Goal: Task Accomplishment & Management: Manage account settings

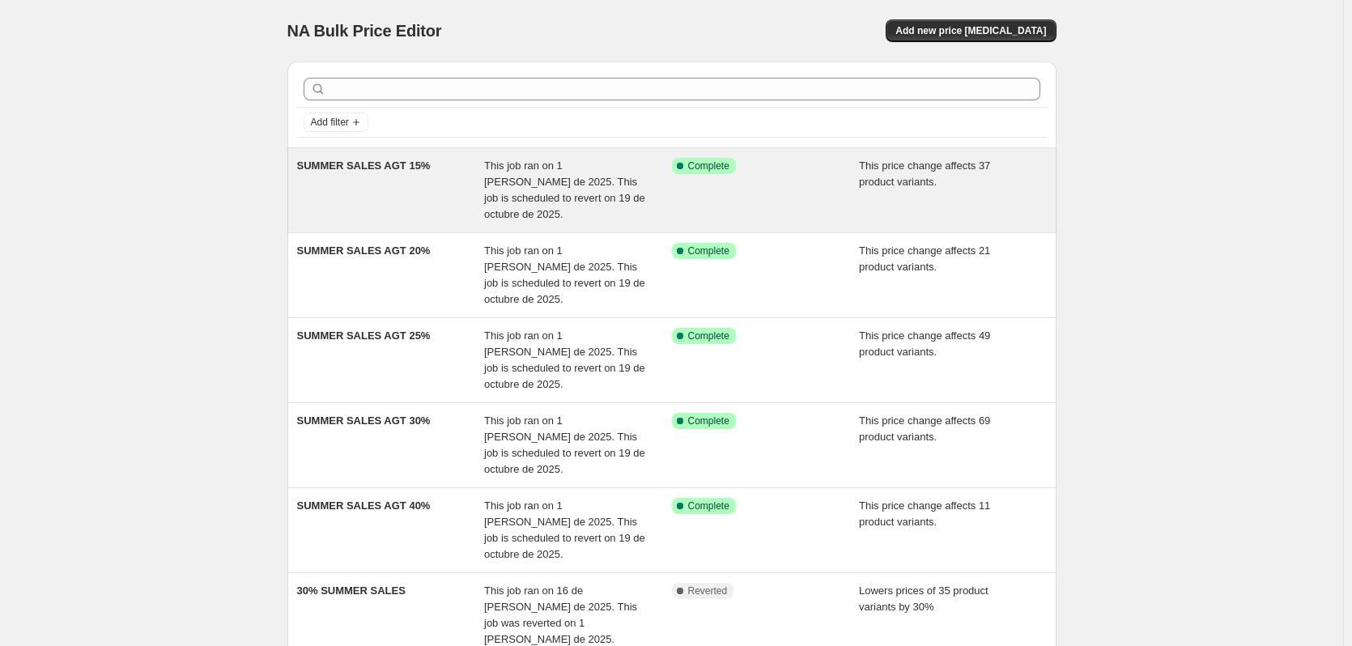
click at [333, 182] on div "SUMMER SALES AGT 15%" at bounding box center [391, 190] width 188 height 65
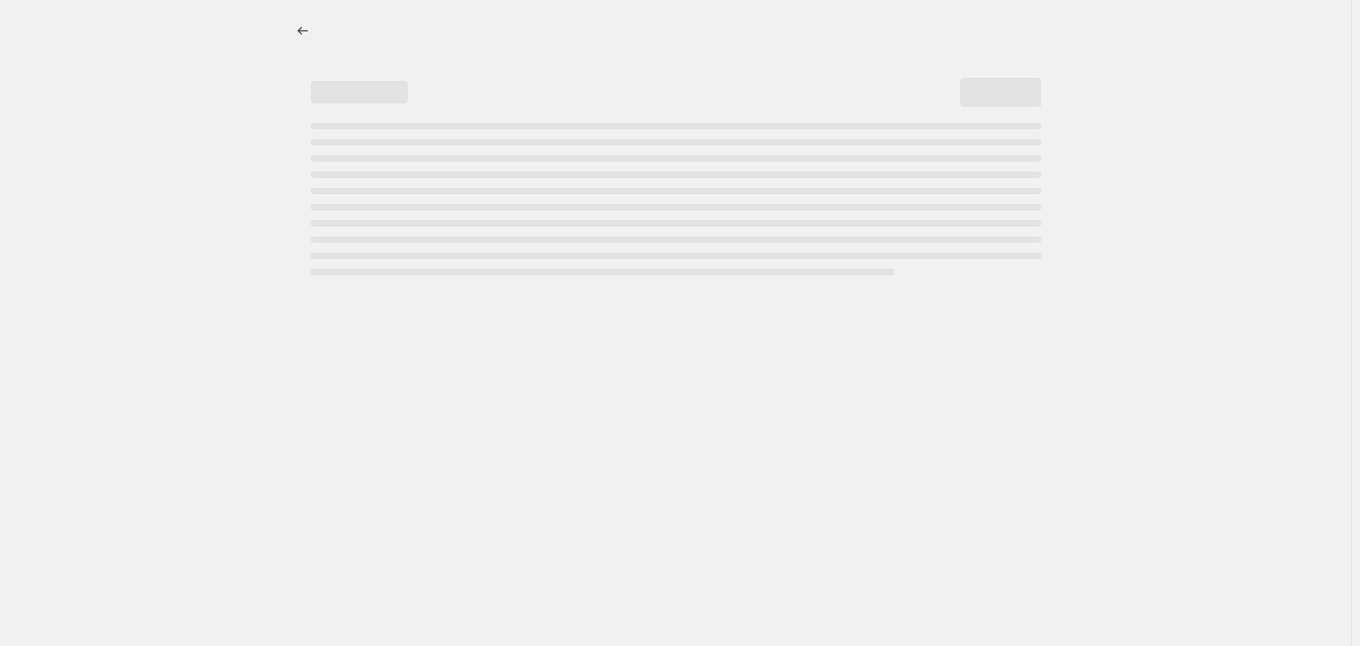
select select "pcap"
select select "percentage"
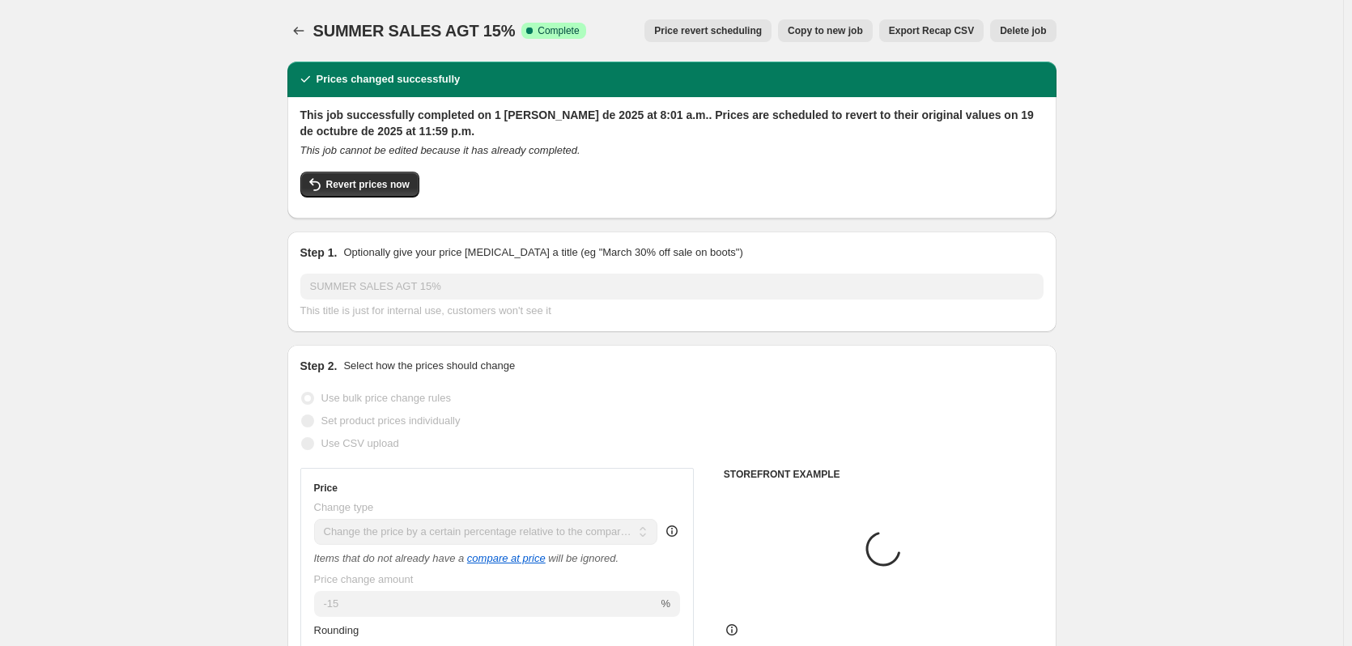
select select "collection"
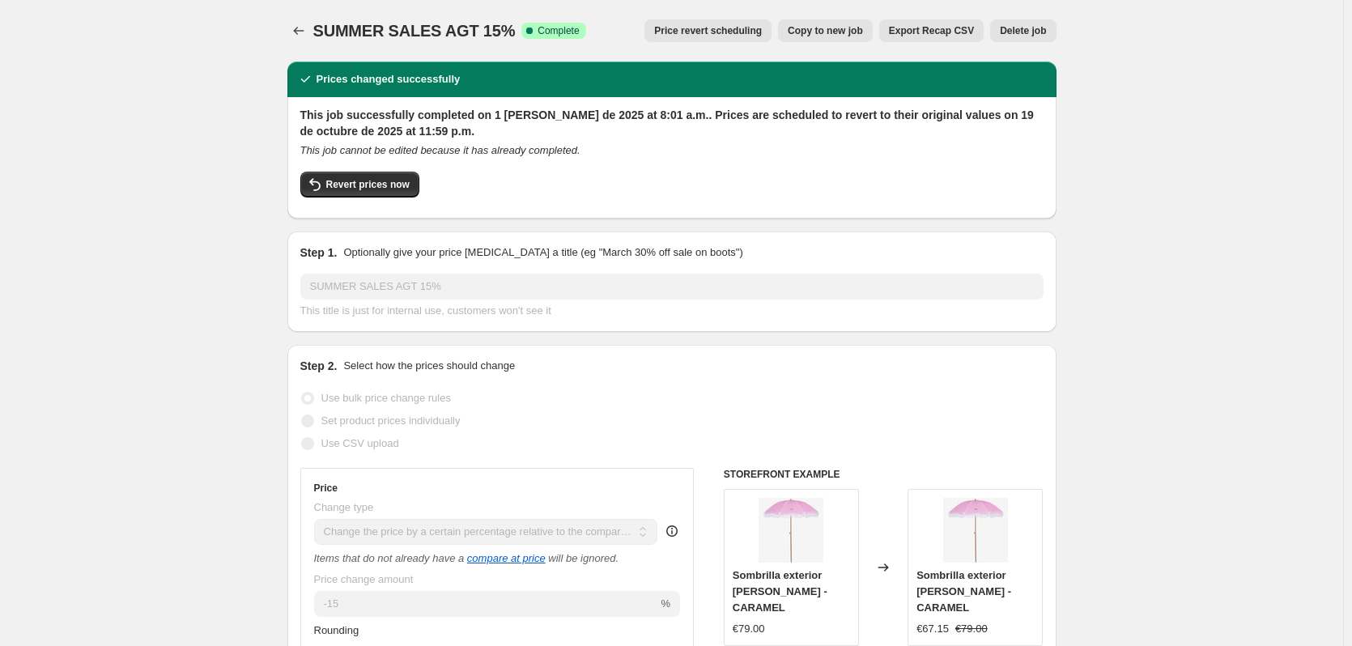
click at [1009, 32] on span "Delete job" at bounding box center [1023, 30] width 46 height 13
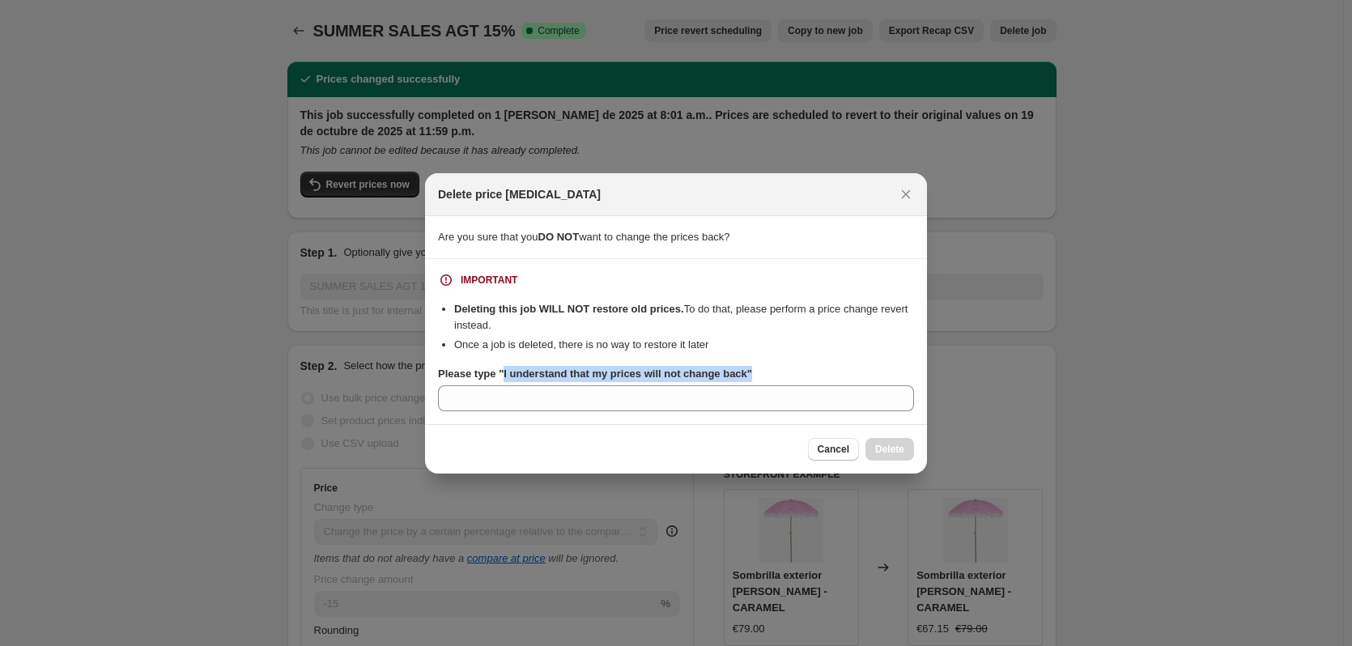
drag, startPoint x: 500, startPoint y: 374, endPoint x: 745, endPoint y: 374, distance: 245.2
click at [745, 374] on b "Please type "I understand that my prices will not change back"" at bounding box center [595, 373] width 314 height 12
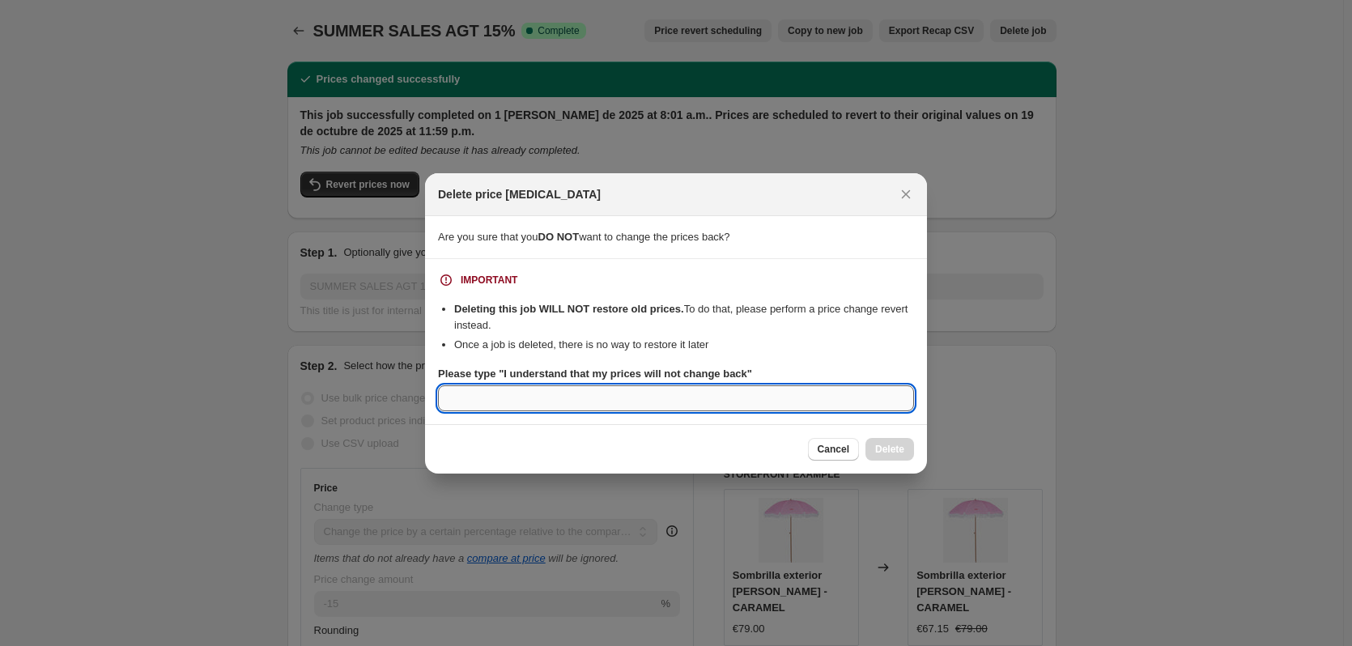
click at [748, 385] on input "Please type "I understand that my prices will not change back"" at bounding box center [676, 398] width 476 height 26
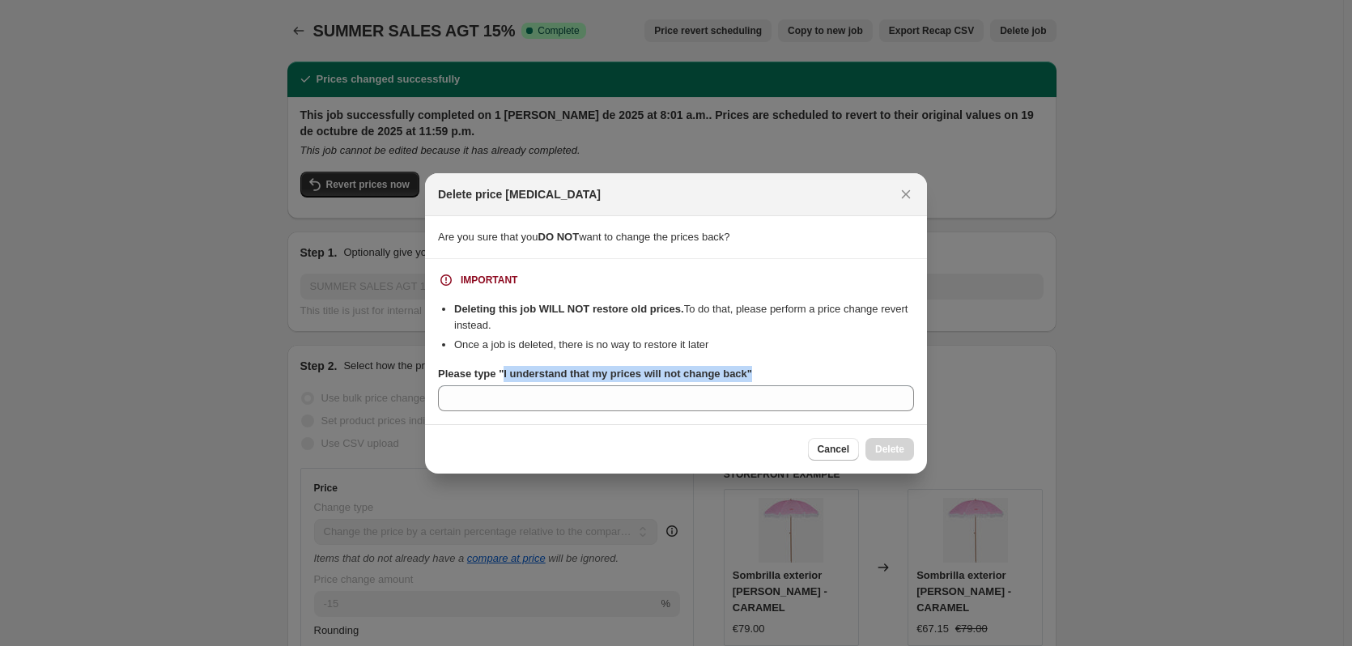
drag, startPoint x: 503, startPoint y: 375, endPoint x: 743, endPoint y: 383, distance: 239.7
click at [743, 383] on div "Please type "I understand that my prices will not change back"" at bounding box center [676, 388] width 476 height 45
click at [498, 388] on input "Please type "I understand that my prices will not change back"" at bounding box center [676, 398] width 476 height 26
drag, startPoint x: 503, startPoint y: 375, endPoint x: 744, endPoint y: 380, distance: 241.2
click at [744, 380] on b "Please type "I understand that my prices will not change back"" at bounding box center [595, 373] width 314 height 12
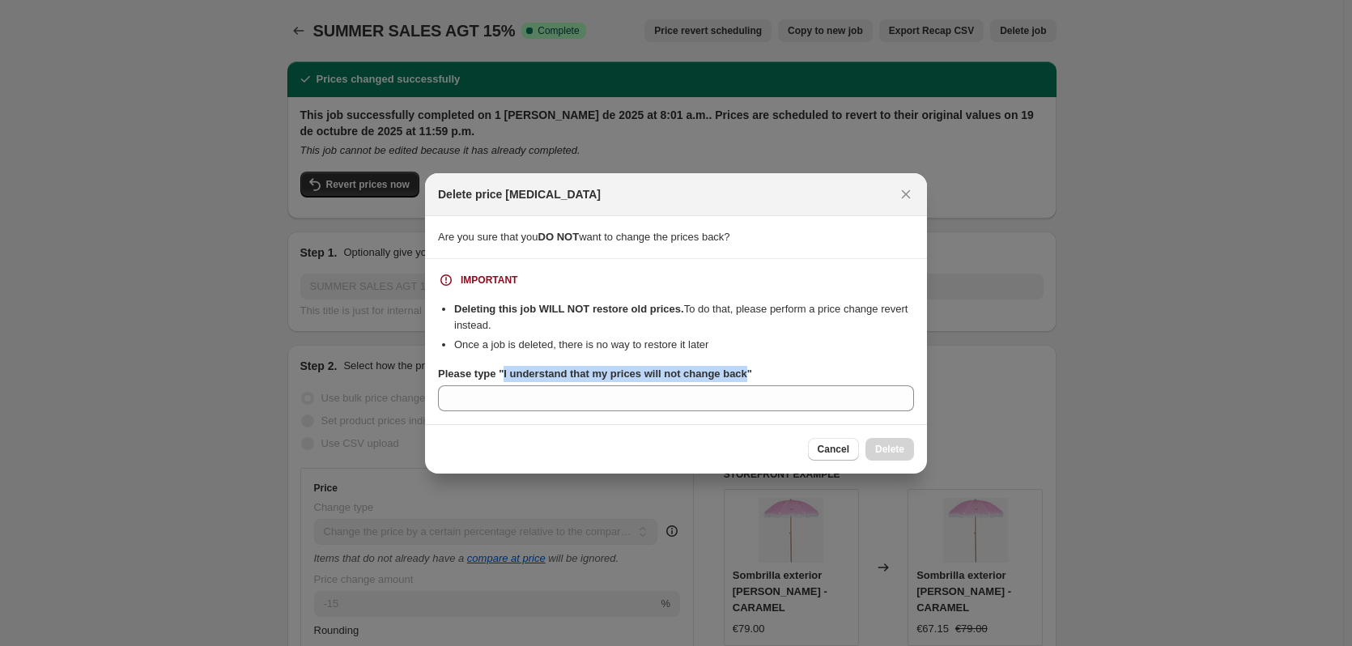
copy b "I understand that my prices will not change back"
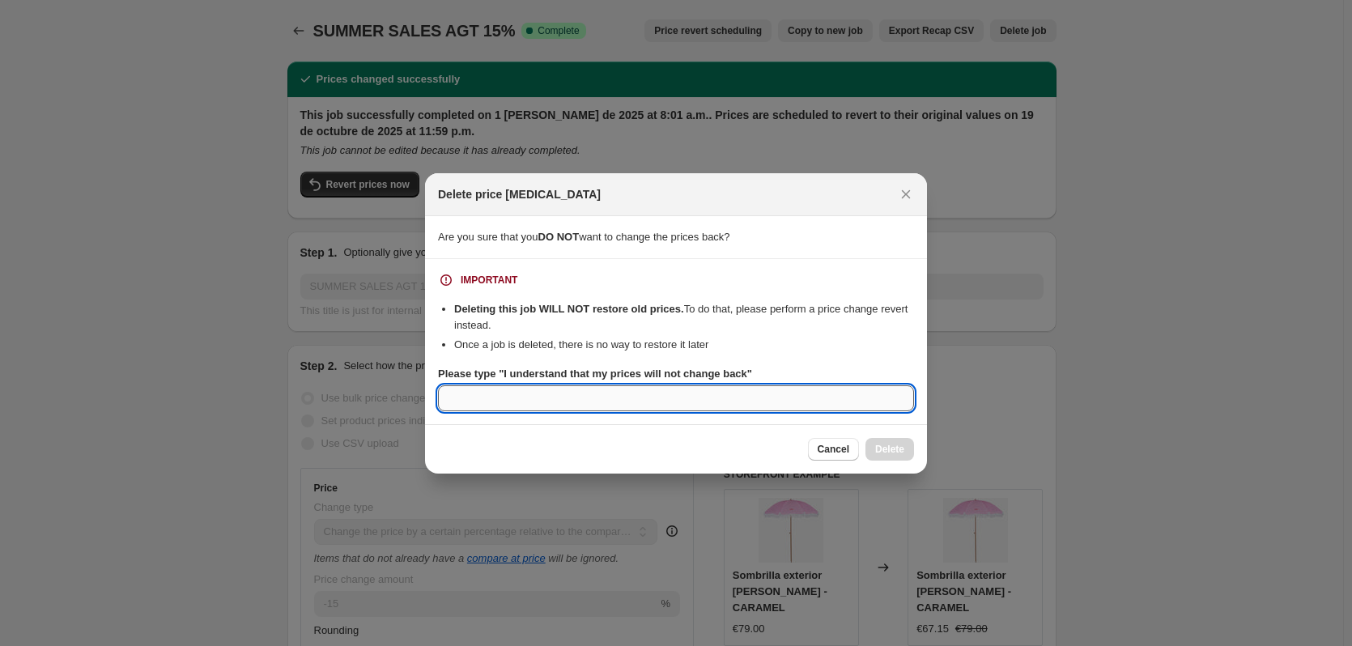
click at [693, 408] on input "Please type "I understand that my prices will not change back"" at bounding box center [676, 398] width 476 height 26
paste input "I understand that my prices will not change back"
type input "I understand that my prices will not change back"
click at [886, 448] on span "Delete" at bounding box center [889, 449] width 29 height 13
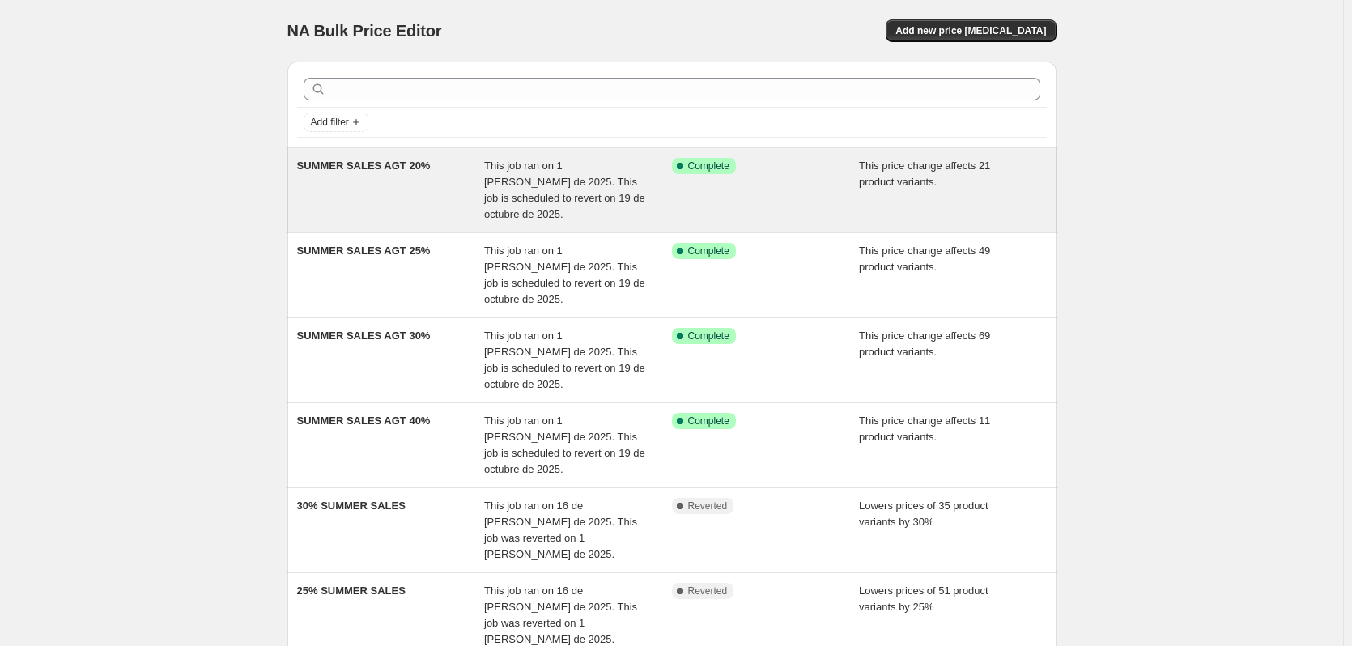
click at [415, 183] on div "SUMMER SALES AGT 20%" at bounding box center [391, 190] width 188 height 65
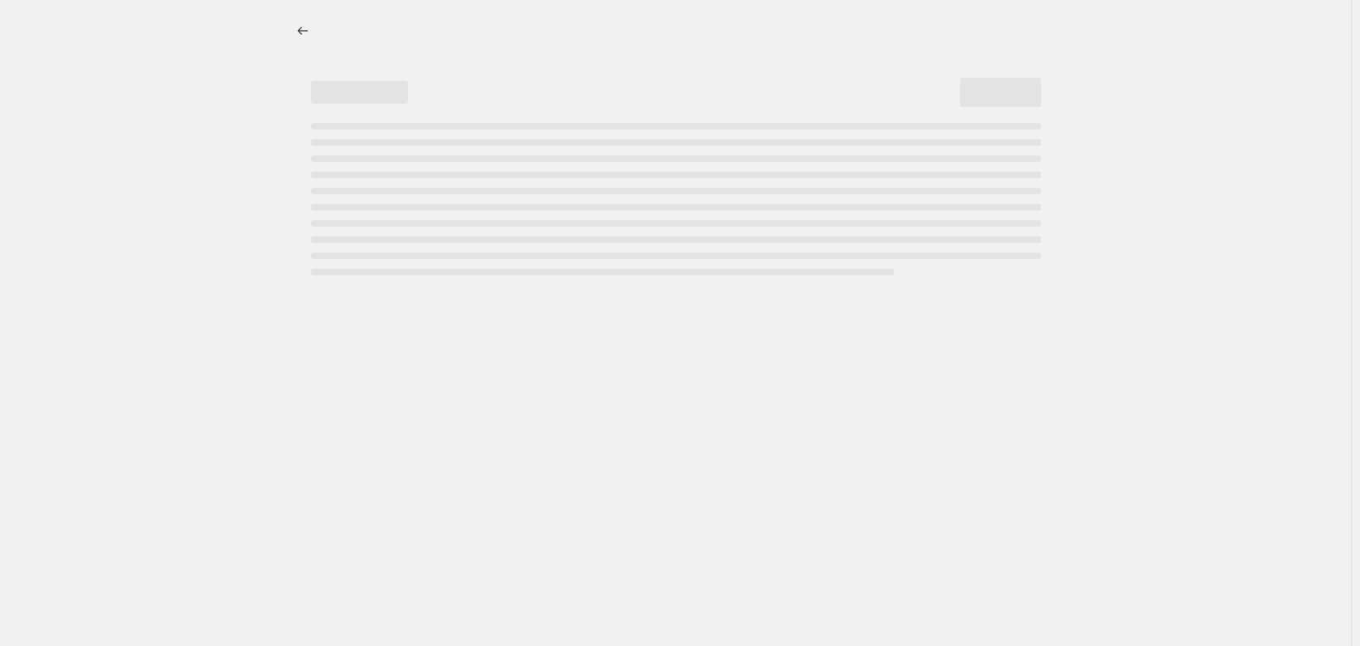
select select "pcap"
select select "percentage"
select select "collection"
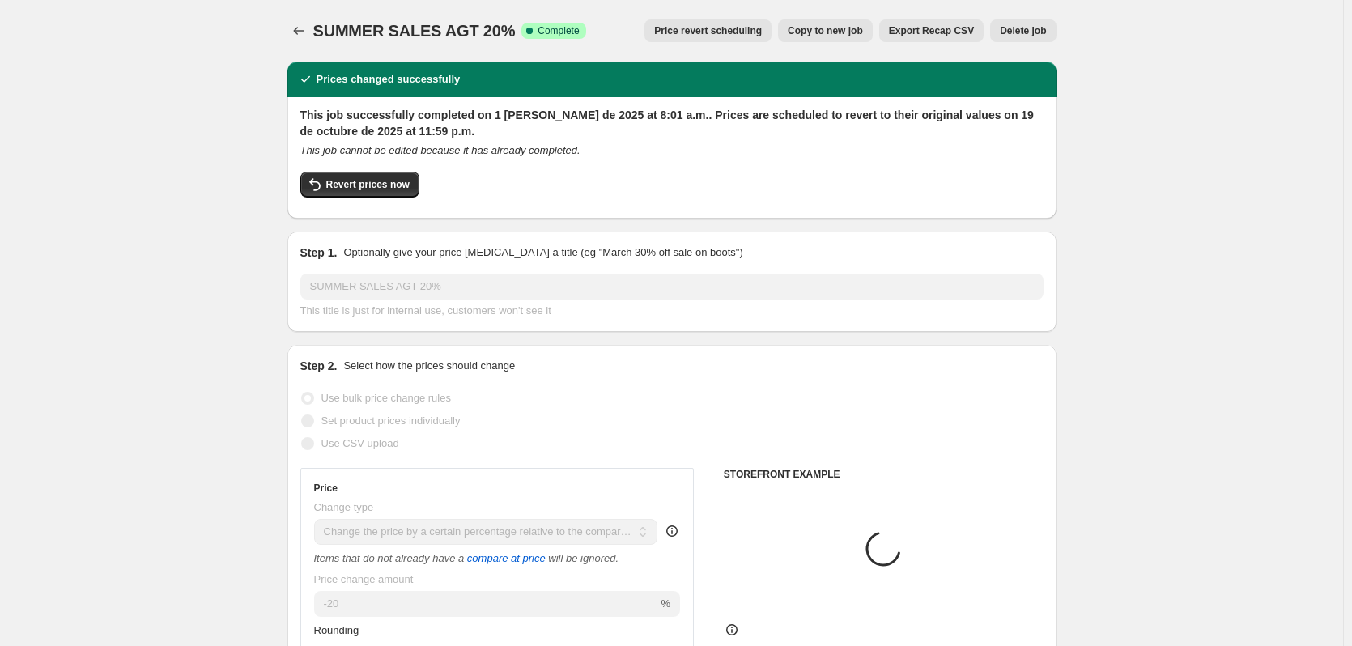
click at [1042, 36] on span "Delete job" at bounding box center [1023, 30] width 46 height 13
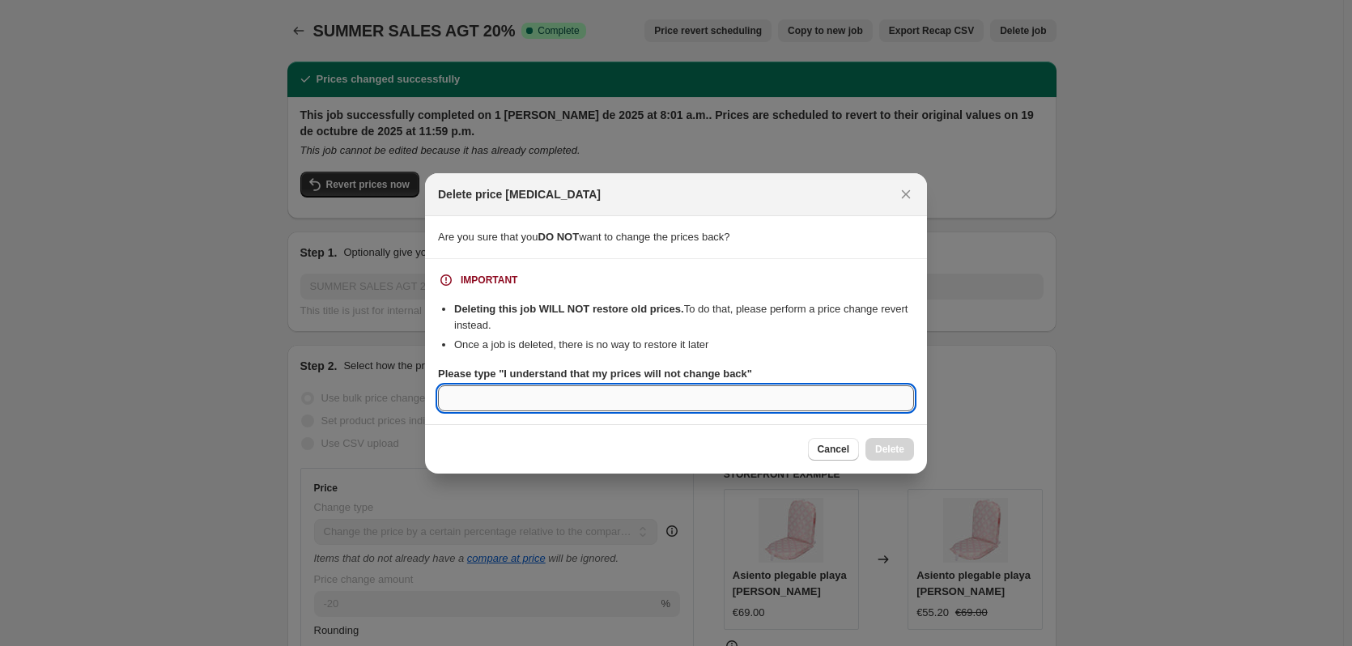
click at [622, 401] on input "Please type "I understand that my prices will not change back"" at bounding box center [676, 398] width 476 height 26
paste input "I understand that my prices will not change back"
type input "I understand that my prices will not change back"
click at [883, 446] on span "Delete" at bounding box center [889, 449] width 29 height 13
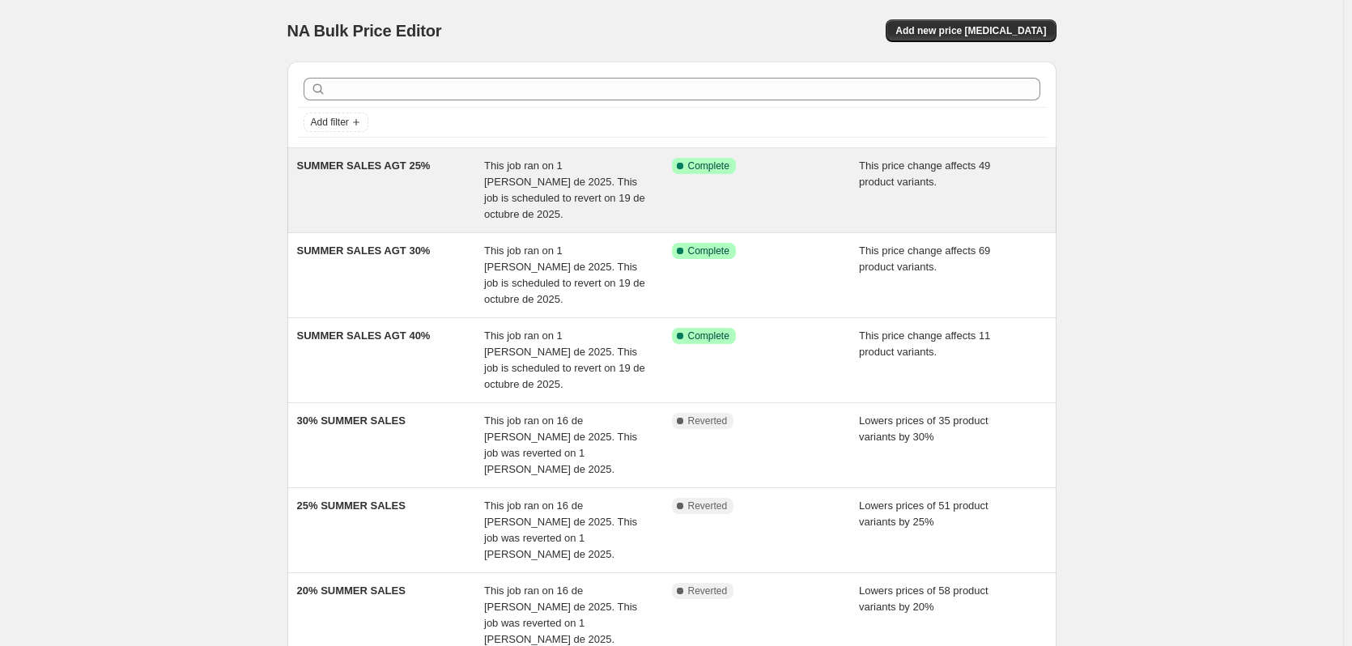
click at [536, 187] on span "This job ran on 1 [PERSON_NAME] de 2025. This job is scheduled to revert on 19 …" at bounding box center [564, 189] width 161 height 61
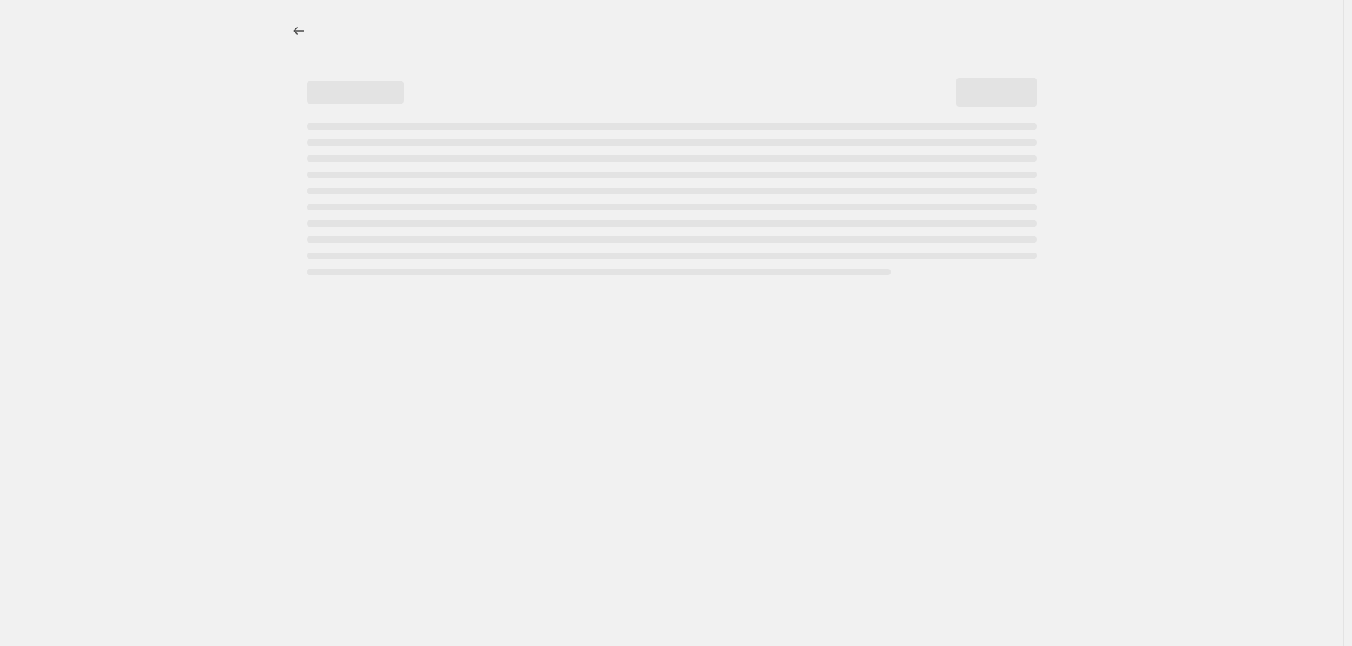
select select "pcap"
select select "percentage"
select select "collection"
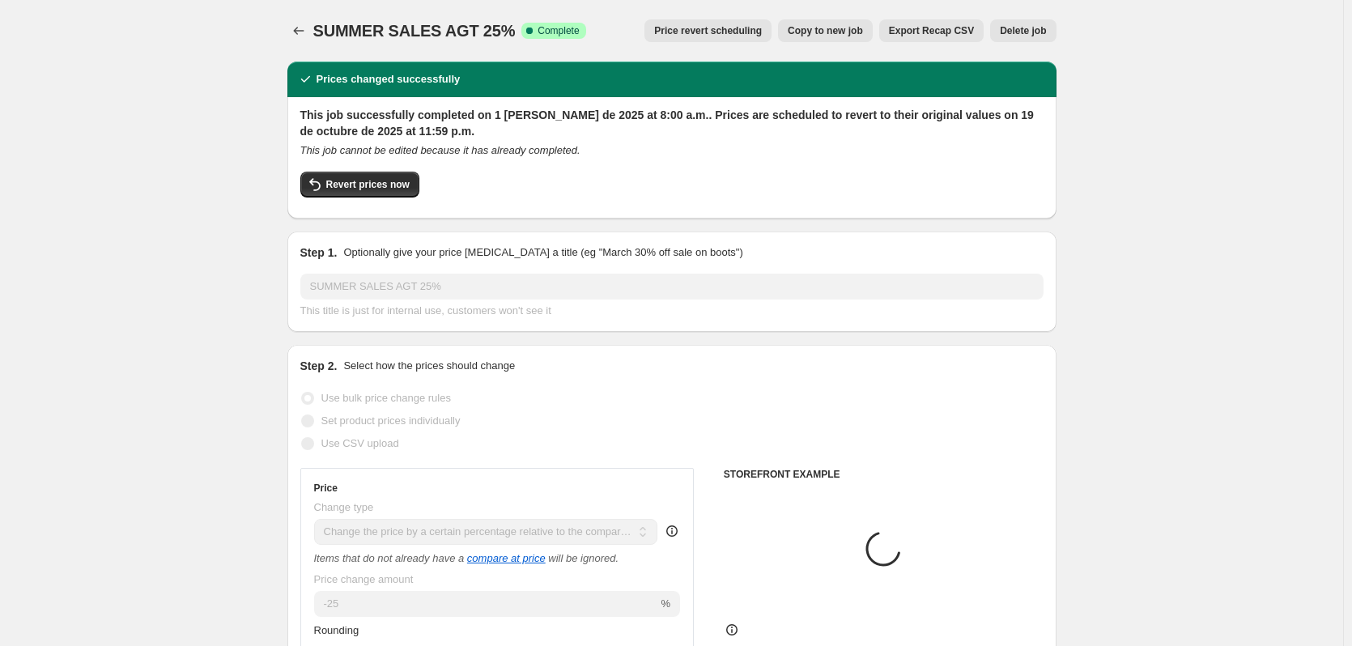
click at [1034, 31] on span "Delete job" at bounding box center [1023, 30] width 46 height 13
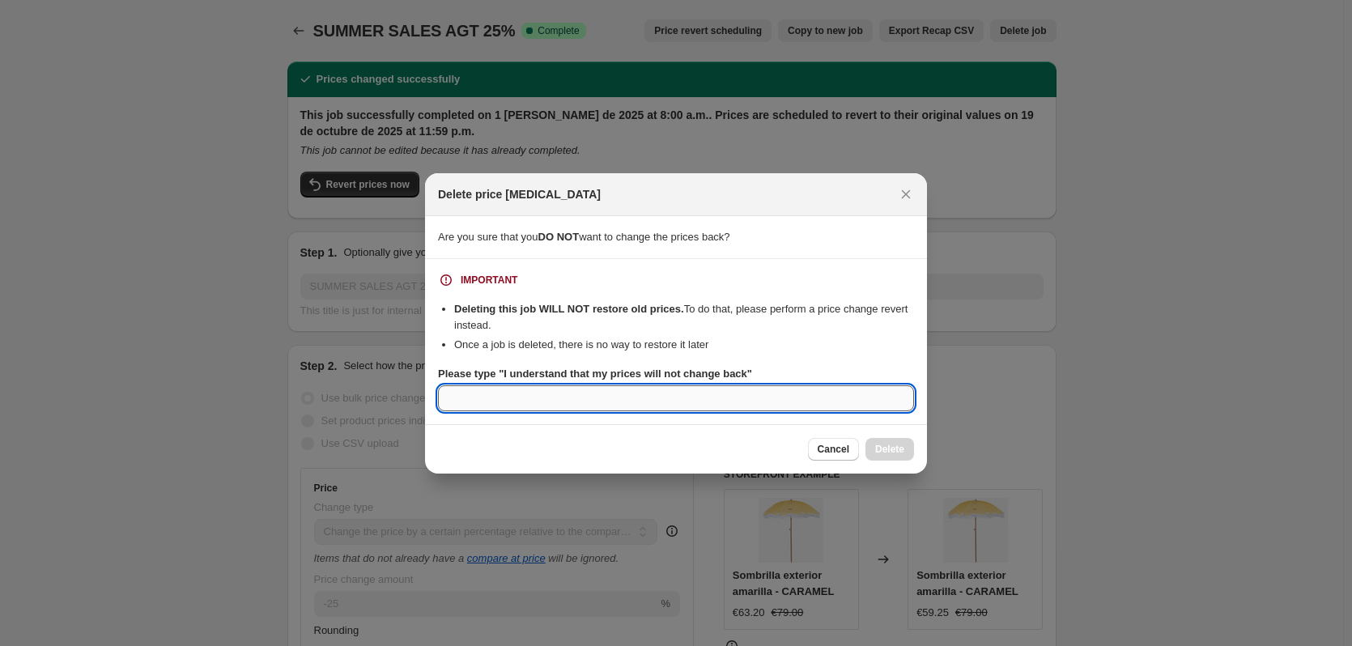
click at [632, 389] on input "Please type "I understand that my prices will not change back"" at bounding box center [676, 398] width 476 height 26
paste input "I understand that my prices will not change back"
type input "I understand that my prices will not change back"
click at [881, 439] on button "Delete" at bounding box center [889, 449] width 49 height 23
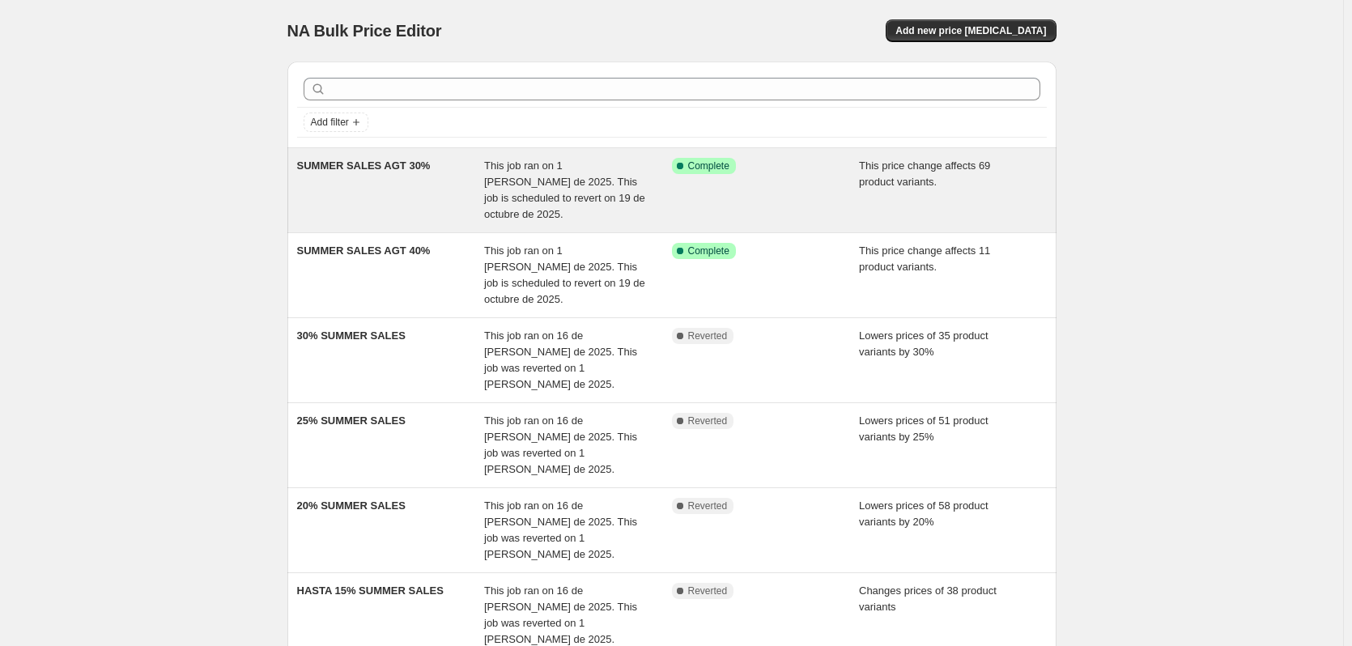
click at [387, 157] on div "SUMMER SALES AGT 30% This job ran on 1 [PERSON_NAME] de 2025. This job is sched…" at bounding box center [671, 190] width 769 height 84
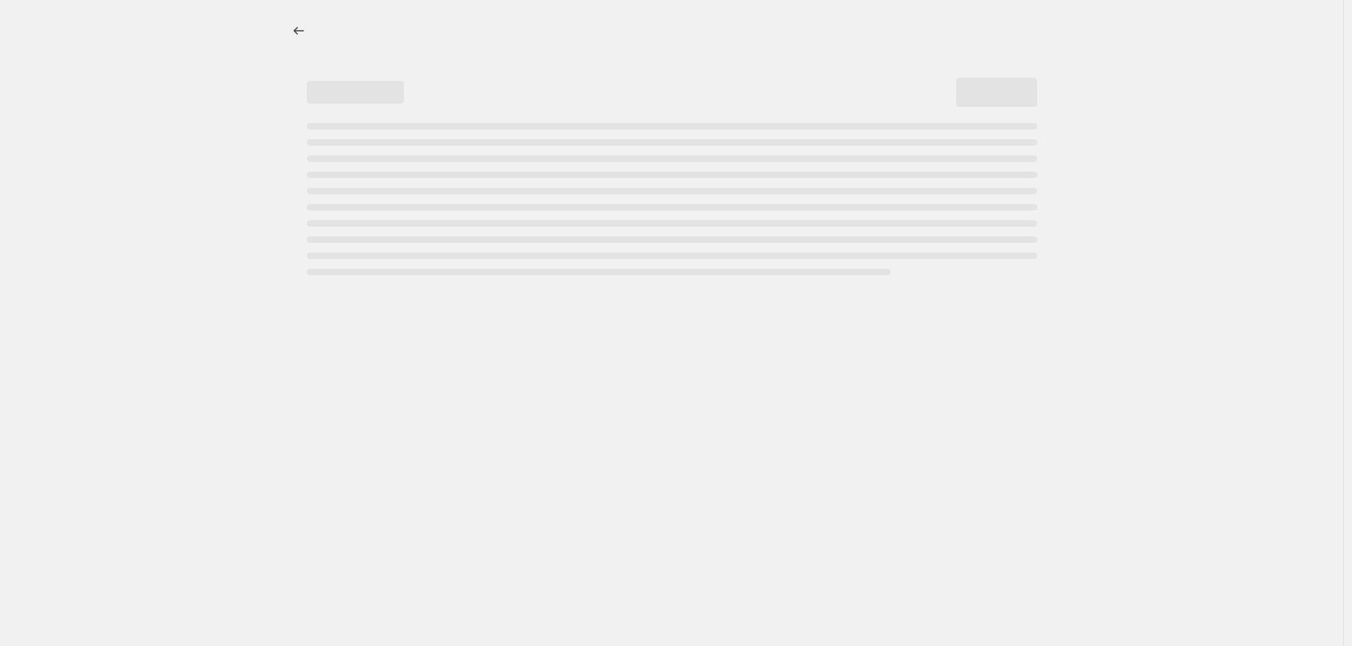
select select "pcap"
select select "percentage"
select select "collection"
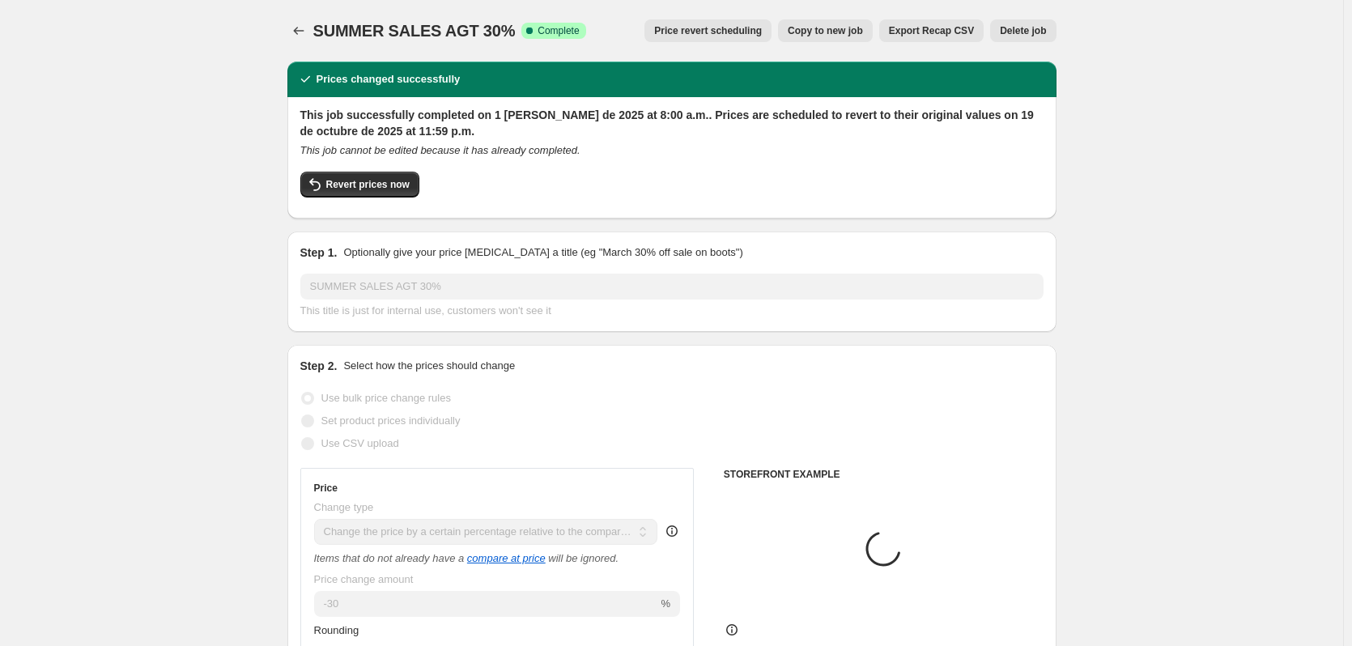
click at [1032, 40] on button "Delete job" at bounding box center [1023, 30] width 66 height 23
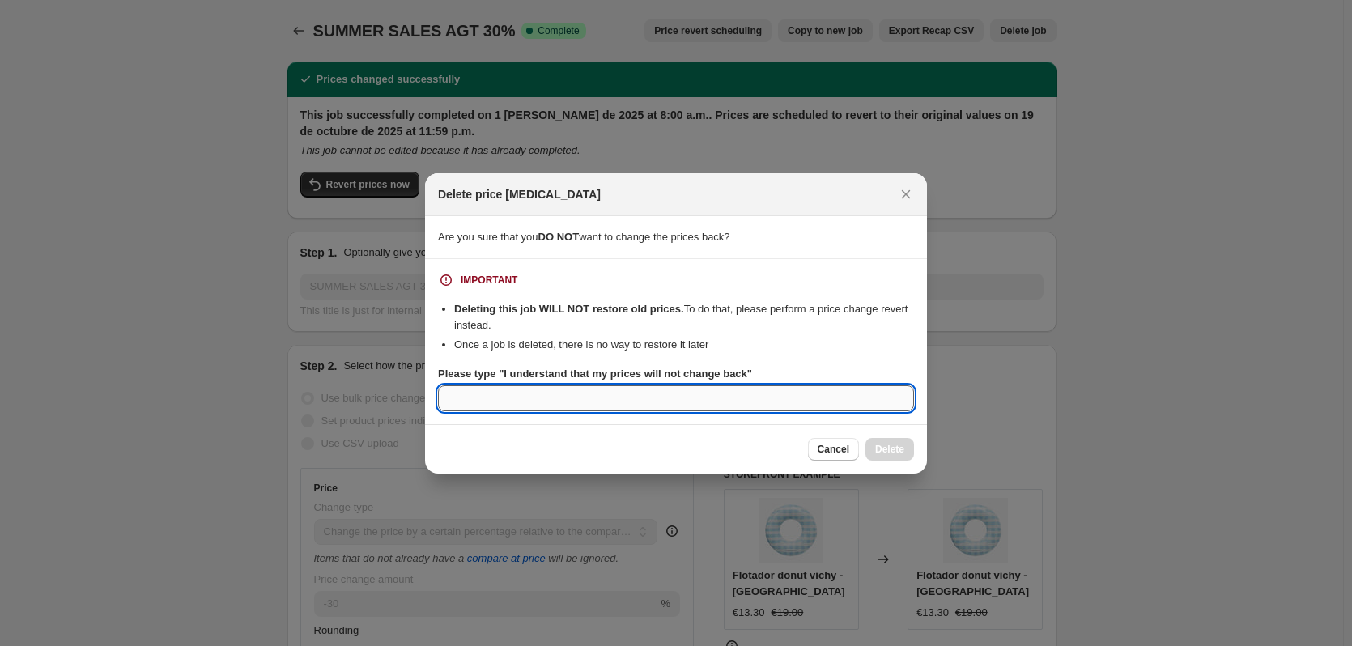
click at [711, 393] on input "Please type "I understand that my prices will not change back"" at bounding box center [676, 398] width 476 height 26
paste input "I understand that my prices will not change back"
type input "I understand that my prices will not change back"
click at [885, 450] on span "Delete" at bounding box center [889, 449] width 29 height 13
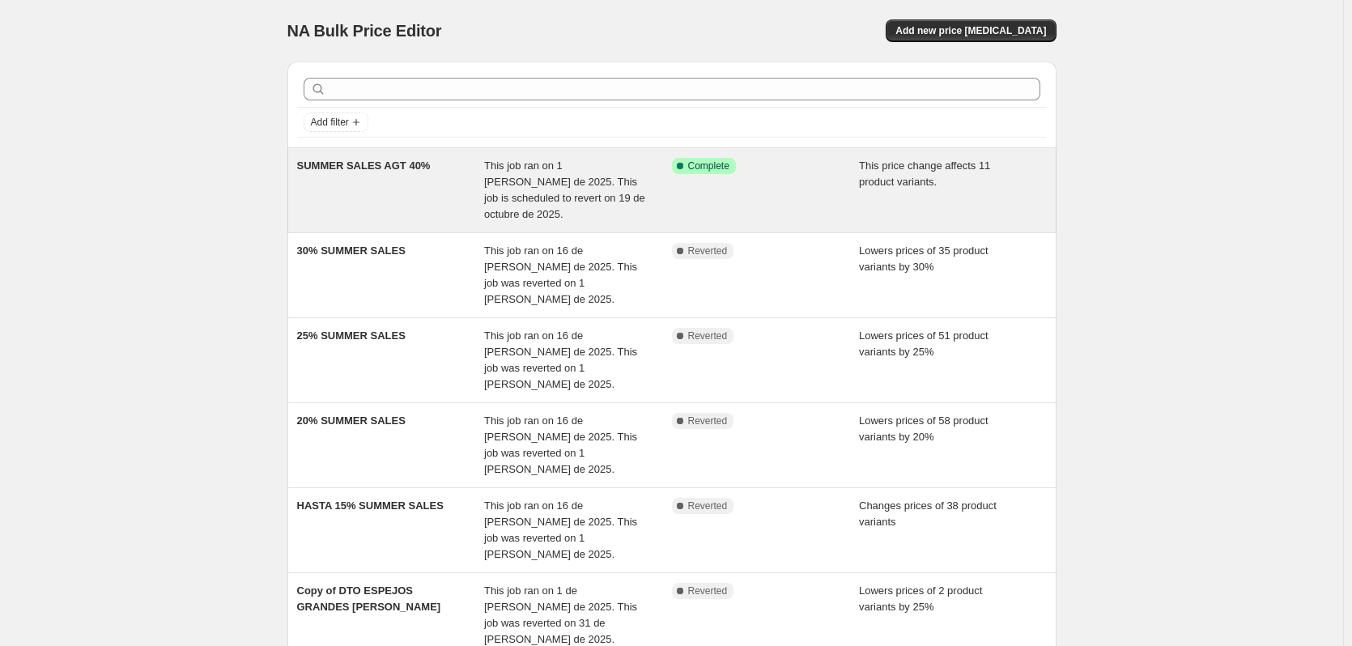
click at [501, 177] on span "This job ran on 1 [PERSON_NAME] de 2025. This job is scheduled to revert on 19 …" at bounding box center [564, 189] width 161 height 61
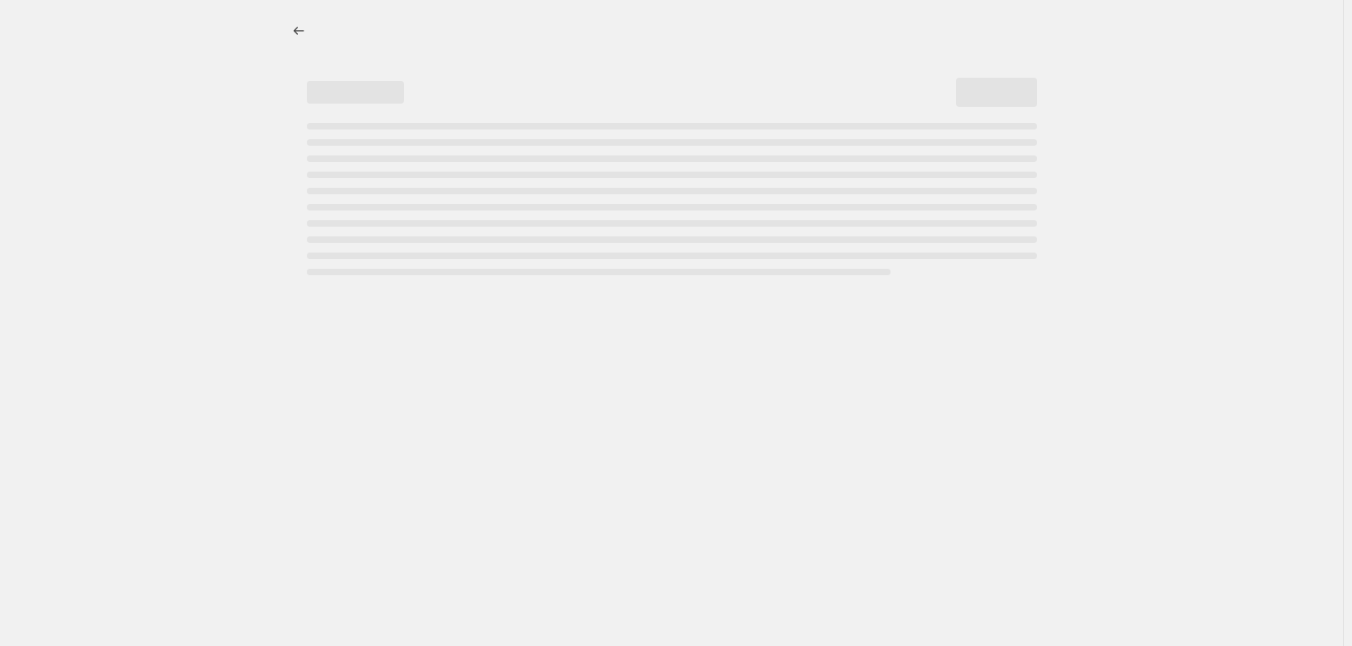
select select "pcap"
select select "collection"
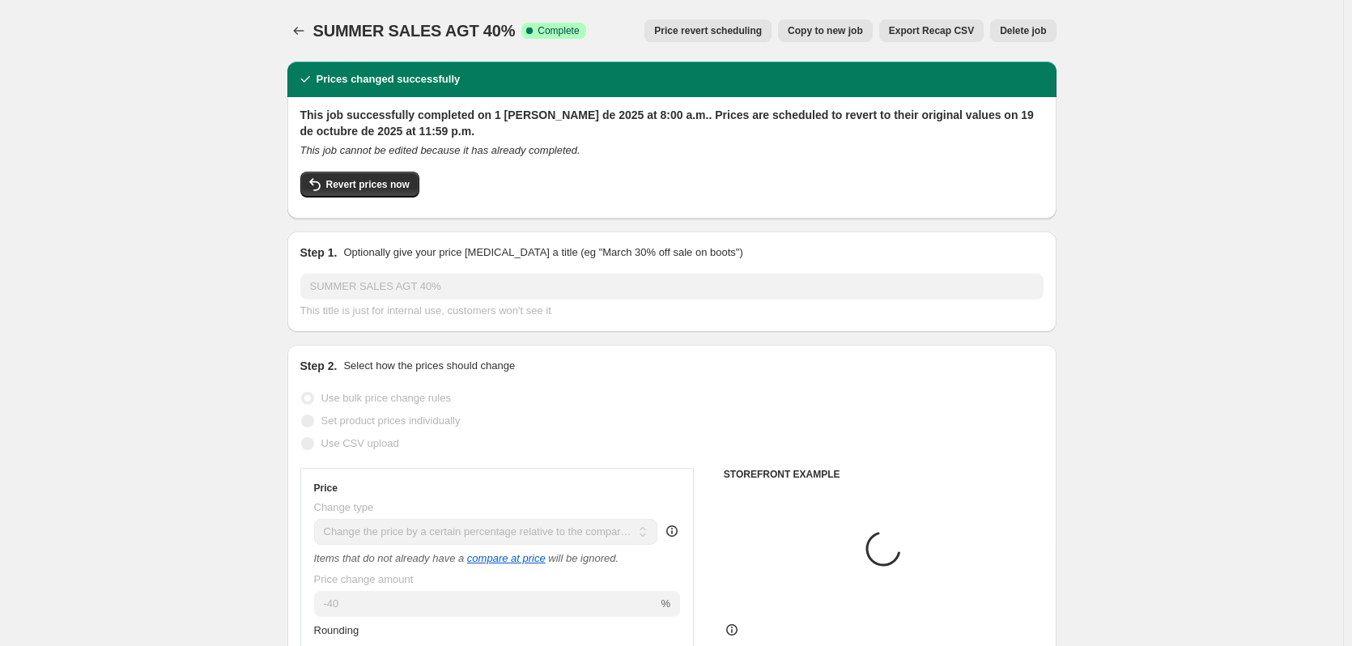
click at [1028, 40] on button "Delete job" at bounding box center [1023, 30] width 66 height 23
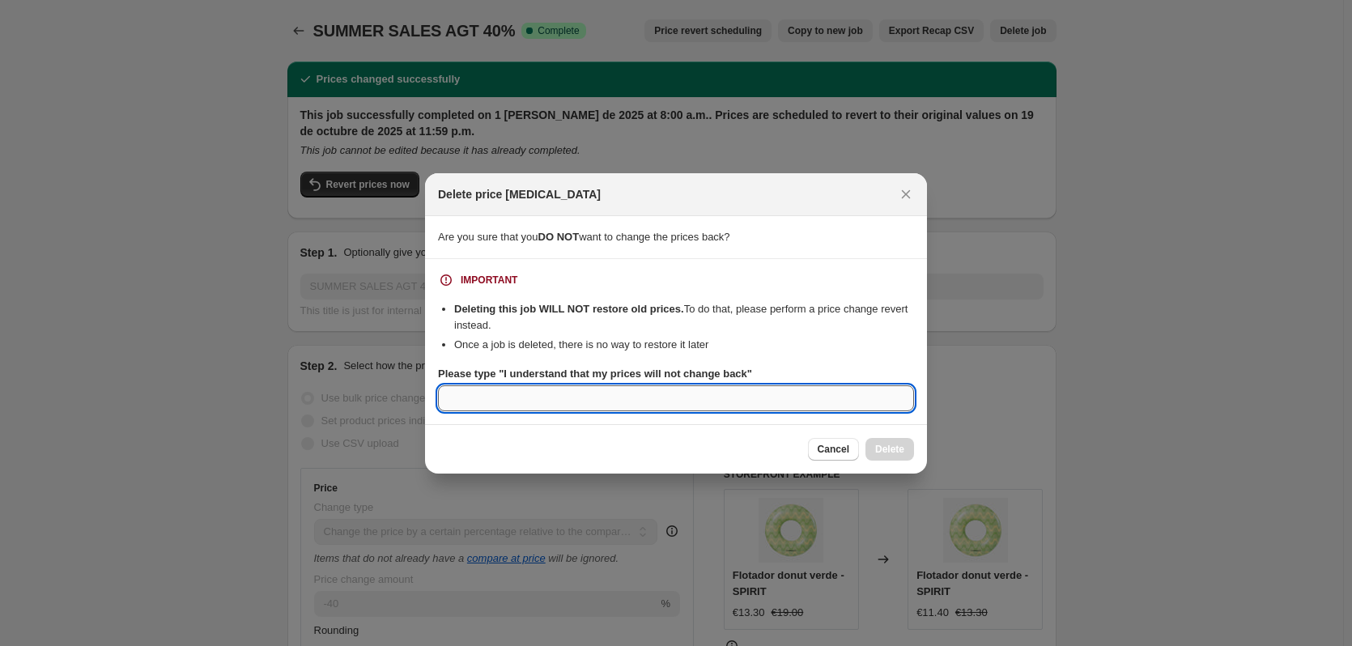
click at [720, 391] on input "Please type "I understand that my prices will not change back"" at bounding box center [676, 398] width 476 height 26
paste input "I understand that my prices will not change back"
type input "I understand that my prices will not change back"
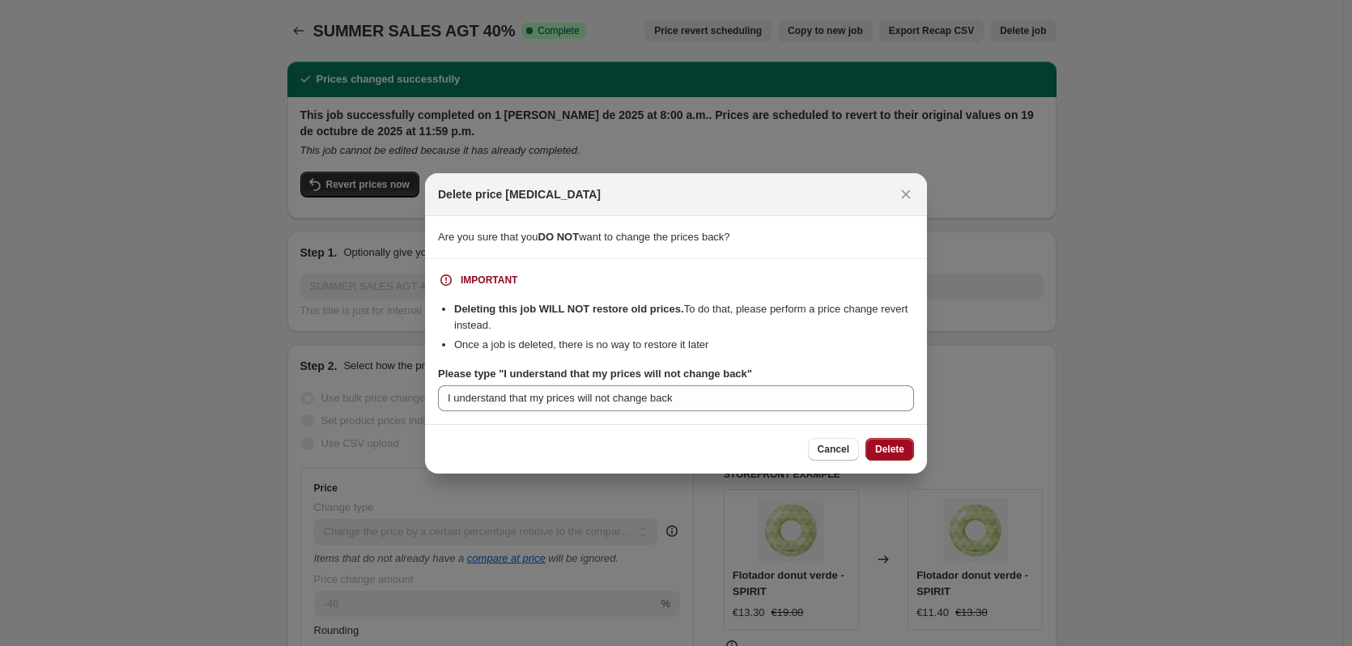
click at [886, 449] on span "Delete" at bounding box center [889, 449] width 29 height 13
